Goal: Find specific page/section: Find specific page/section

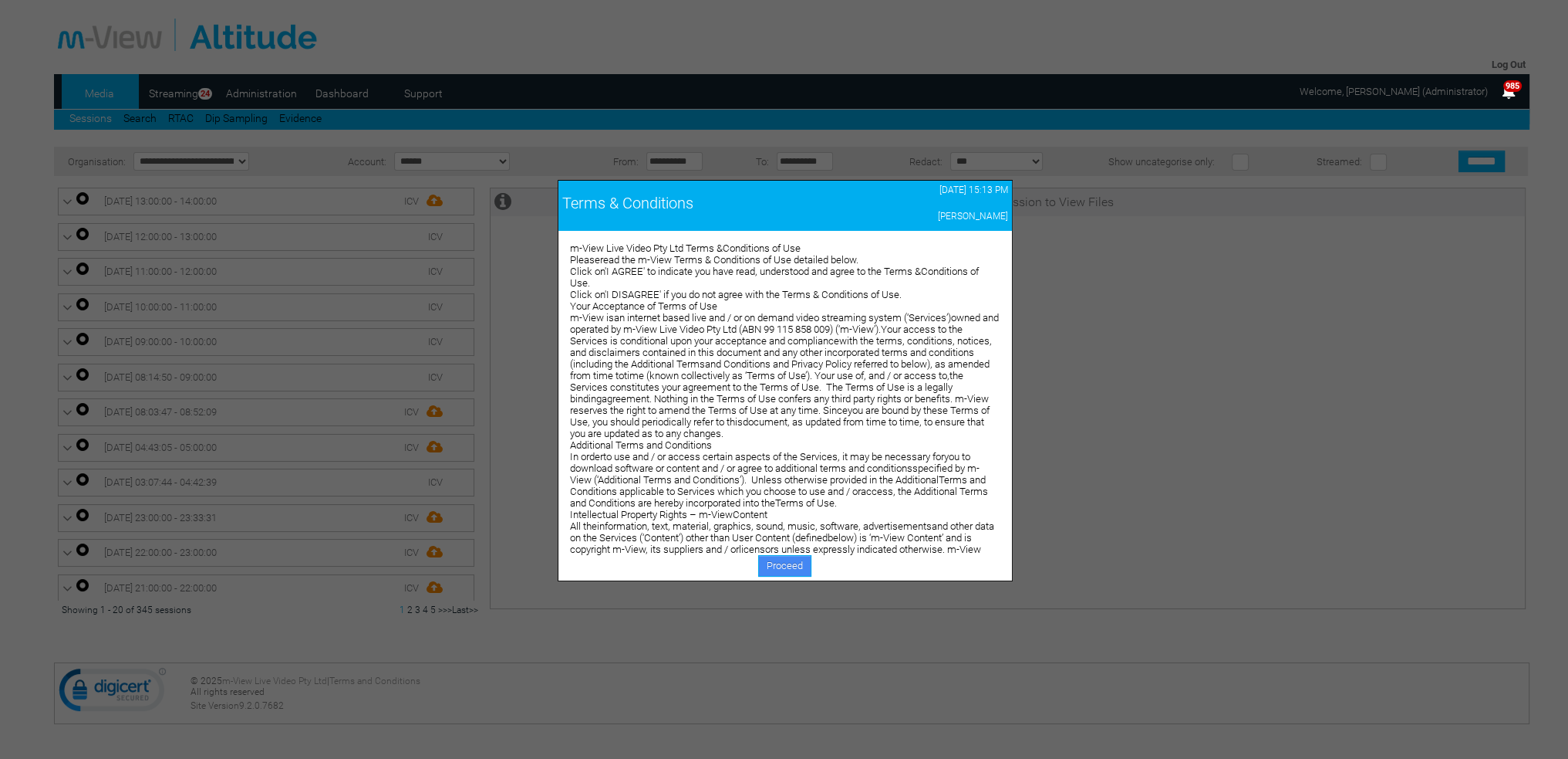
click at [796, 567] on link "Proceed" at bounding box center [784, 565] width 53 height 22
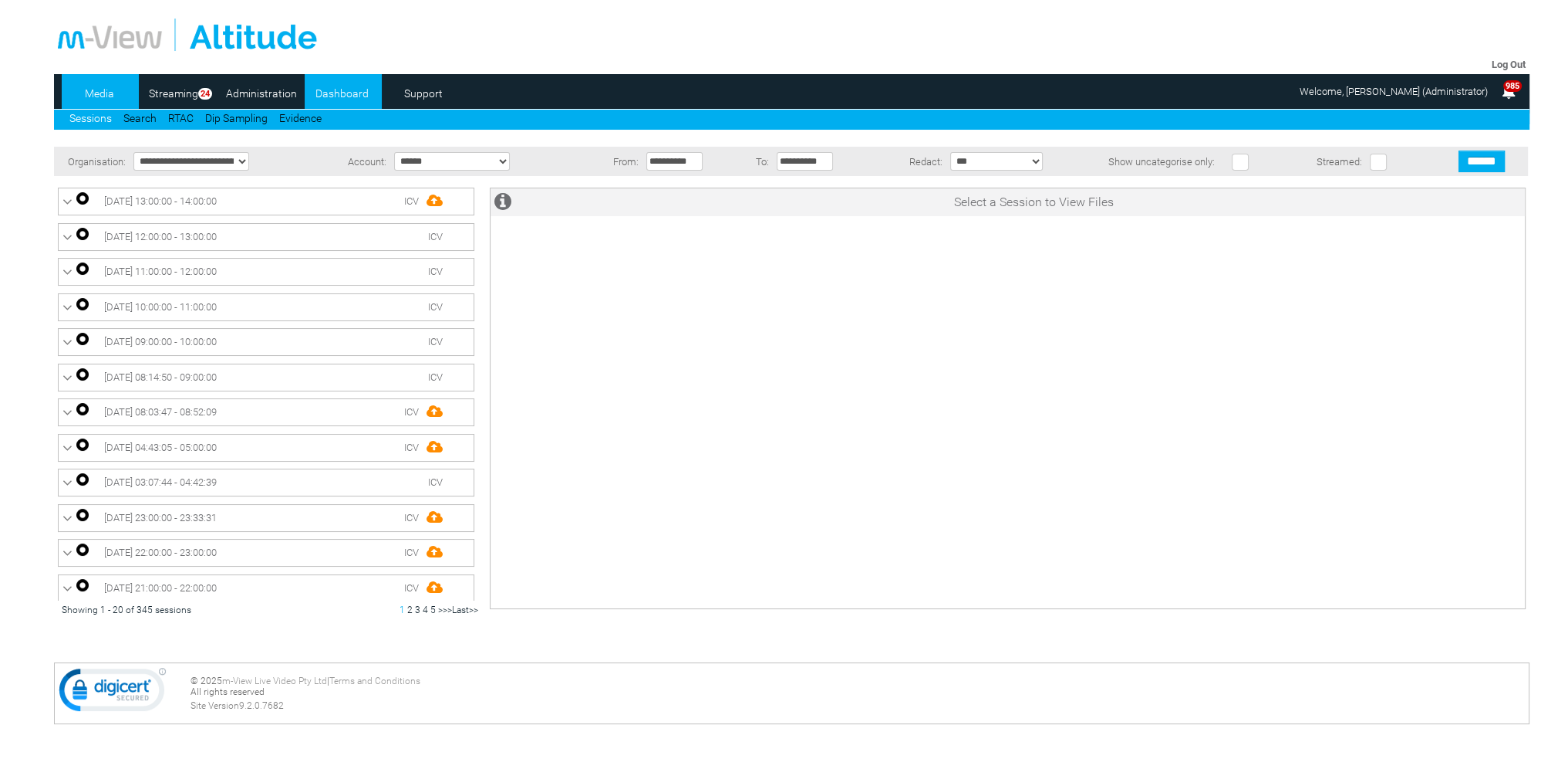
click at [328, 95] on link "Dashboard" at bounding box center [342, 93] width 75 height 23
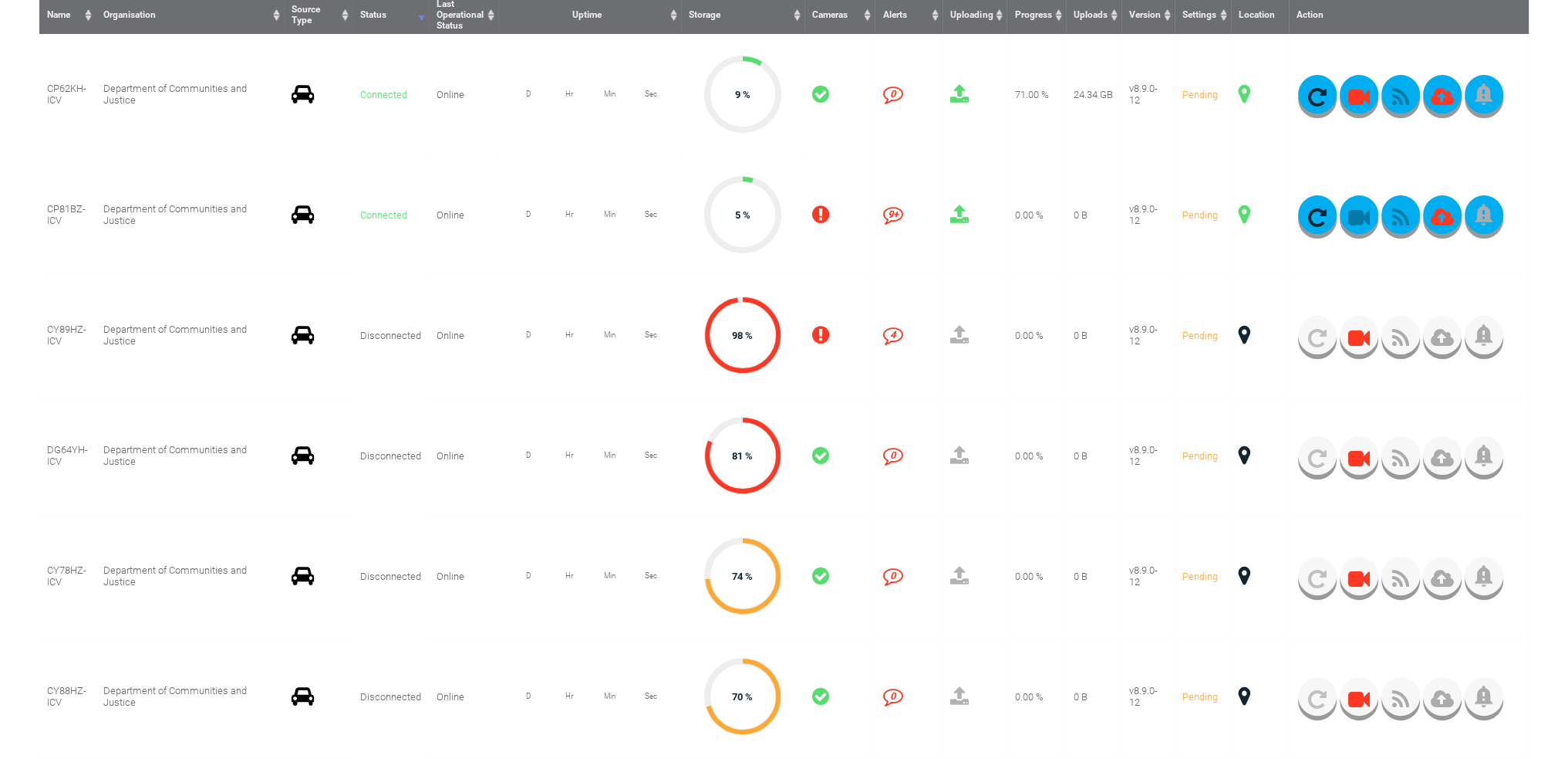
scroll to position [386, 0]
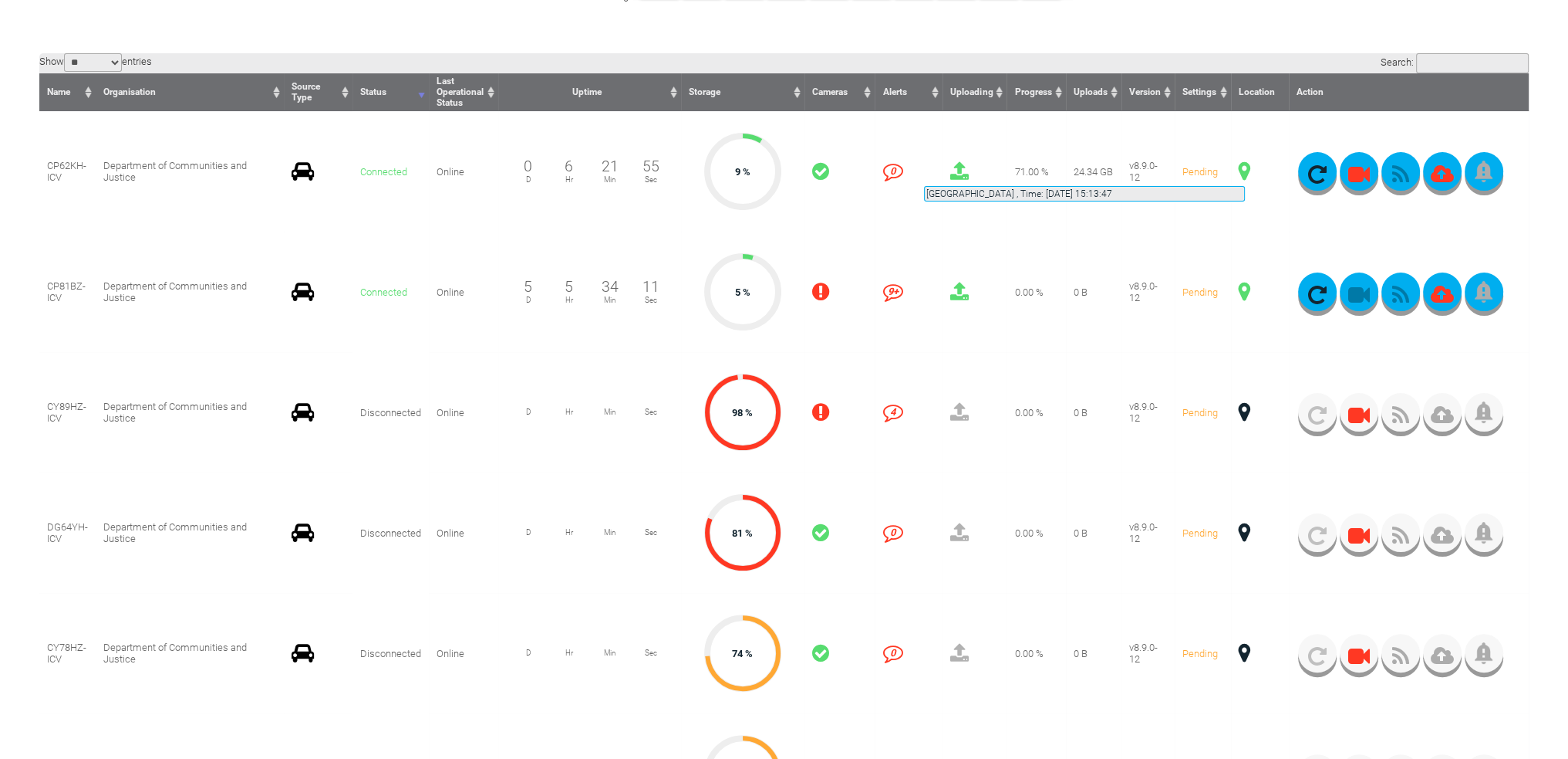
click at [1245, 168] on span at bounding box center [1245, 171] width 12 height 20
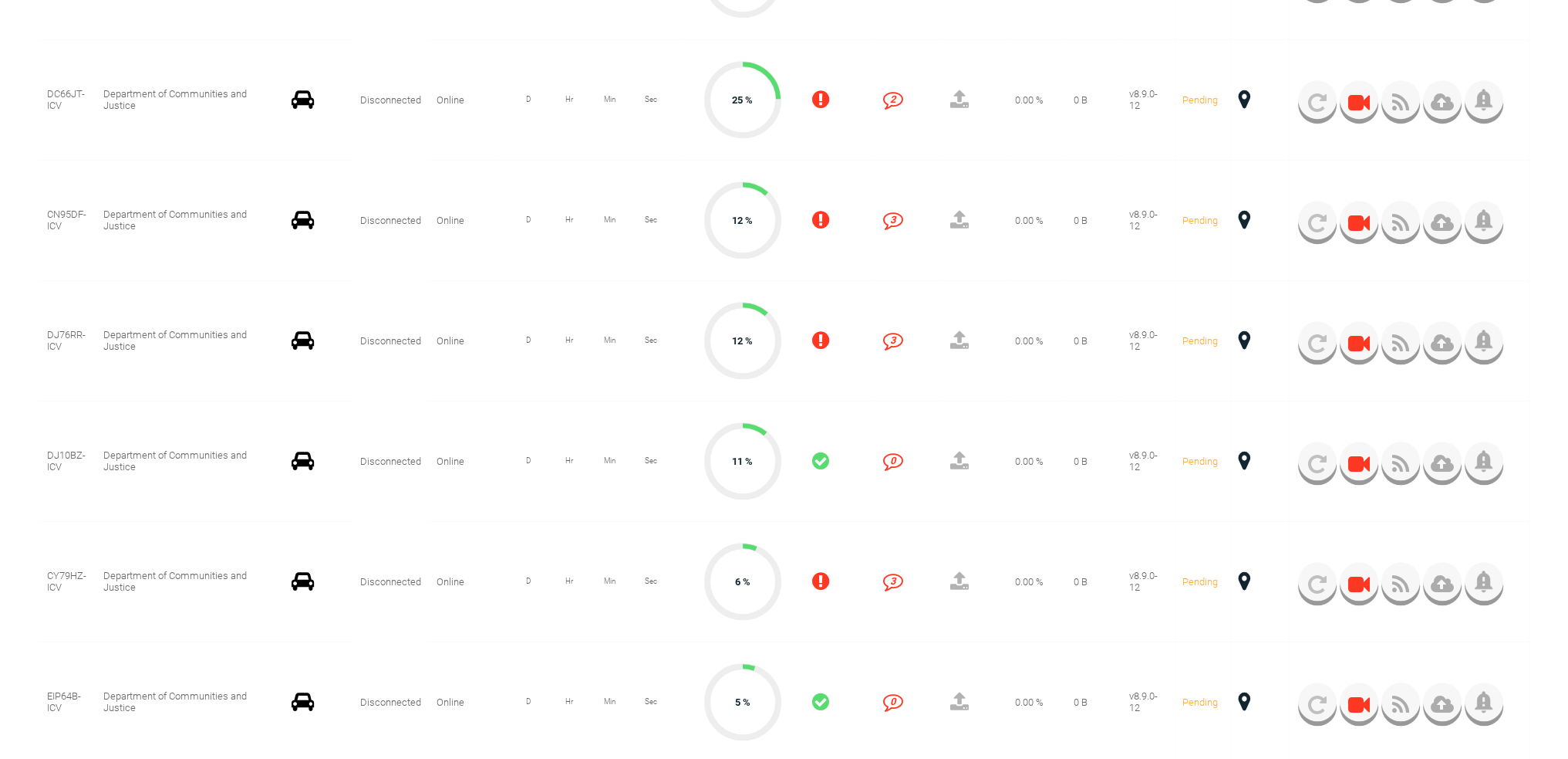
scroll to position [1930, 0]
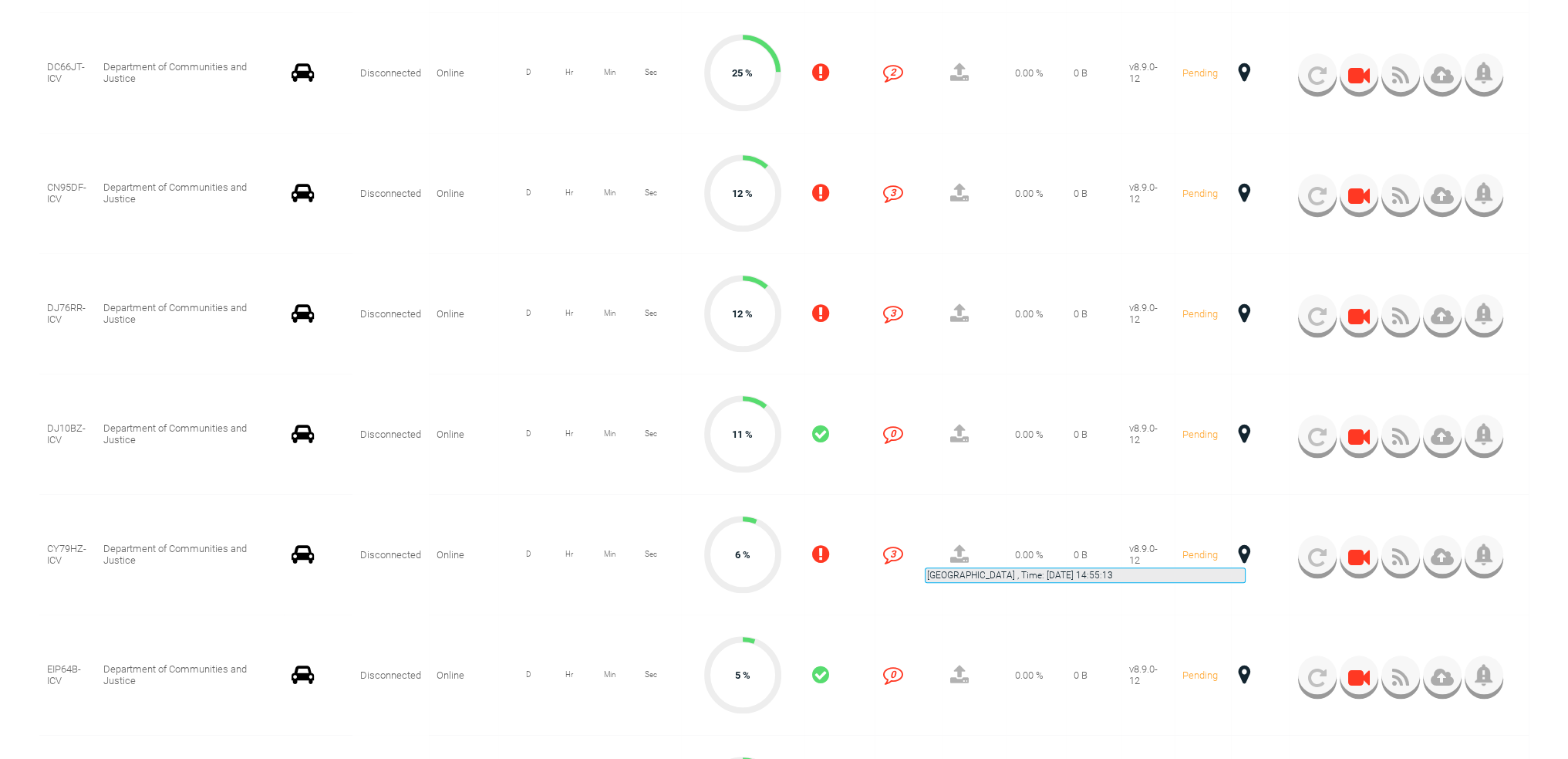
click at [1246, 549] on span at bounding box center [1245, 554] width 12 height 20
click at [1241, 557] on span at bounding box center [1245, 554] width 12 height 20
